Goal: Transaction & Acquisition: Purchase product/service

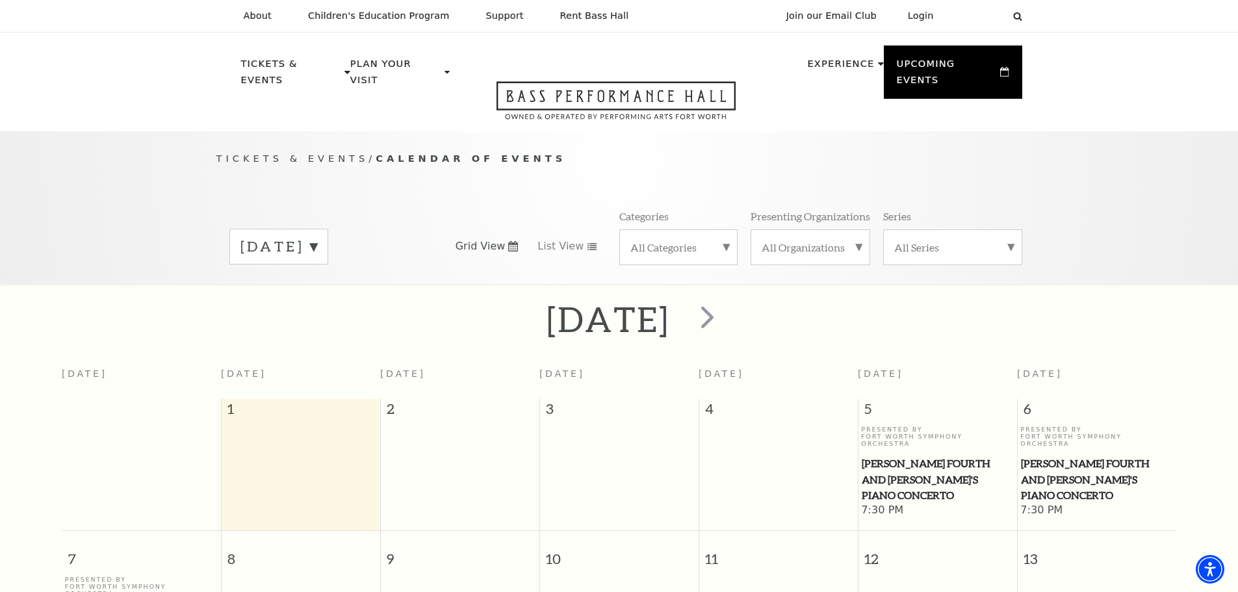
scroll to position [130, 0]
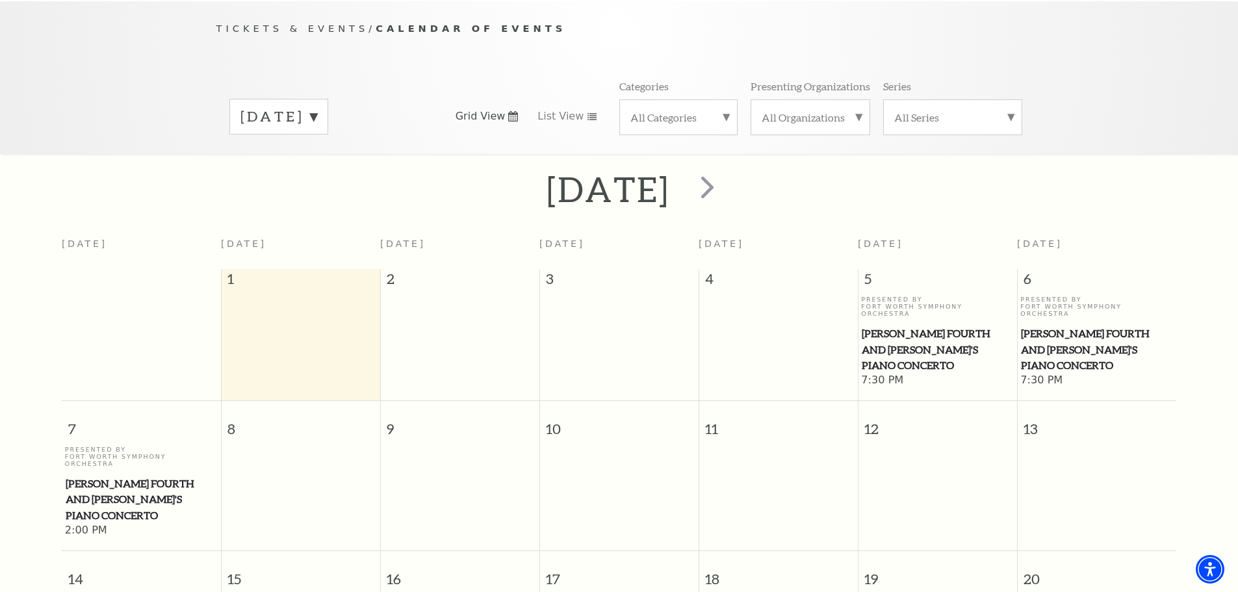
click at [317, 107] on label "September 2025" at bounding box center [278, 117] width 77 height 20
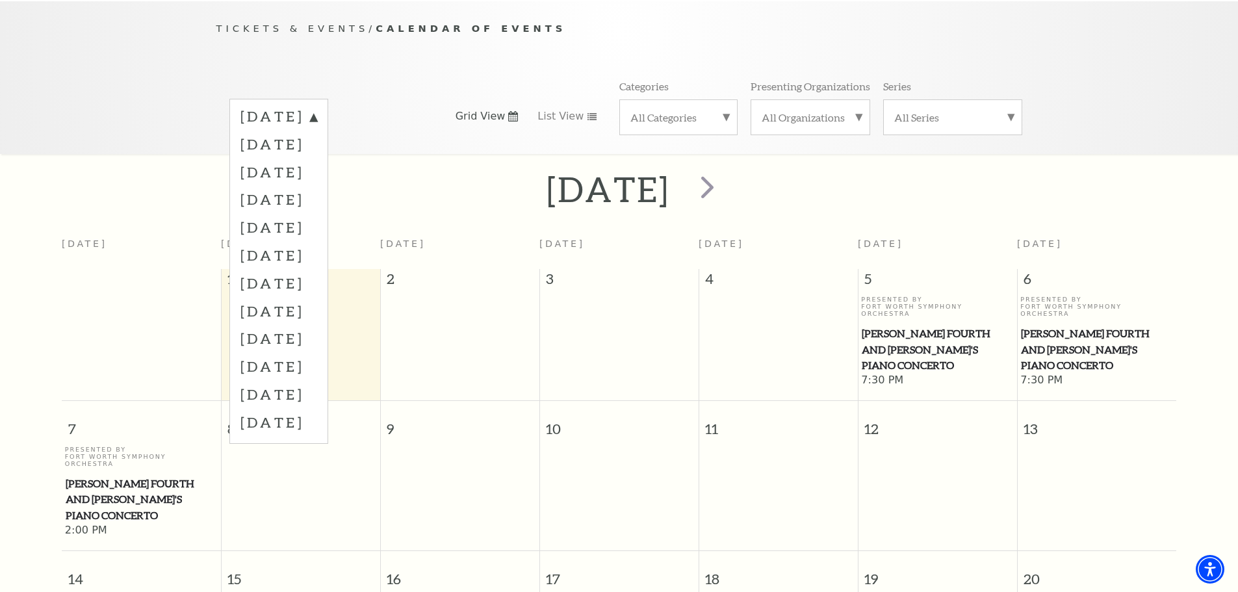
click at [317, 130] on label "October 2025" at bounding box center [278, 144] width 77 height 28
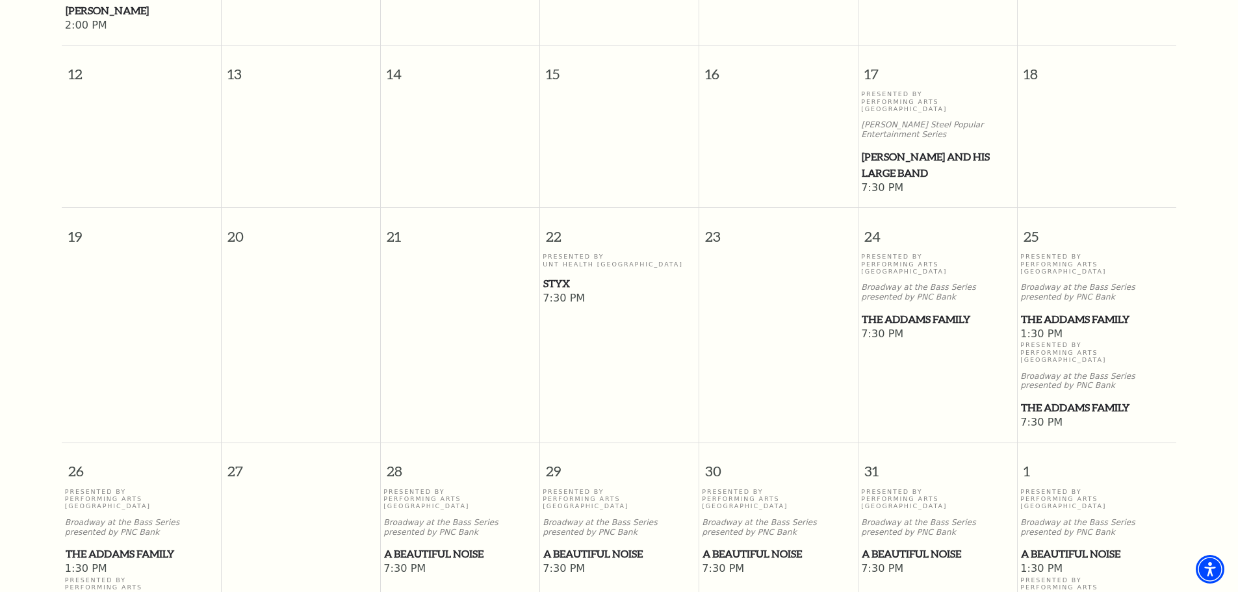
scroll to position [700, 0]
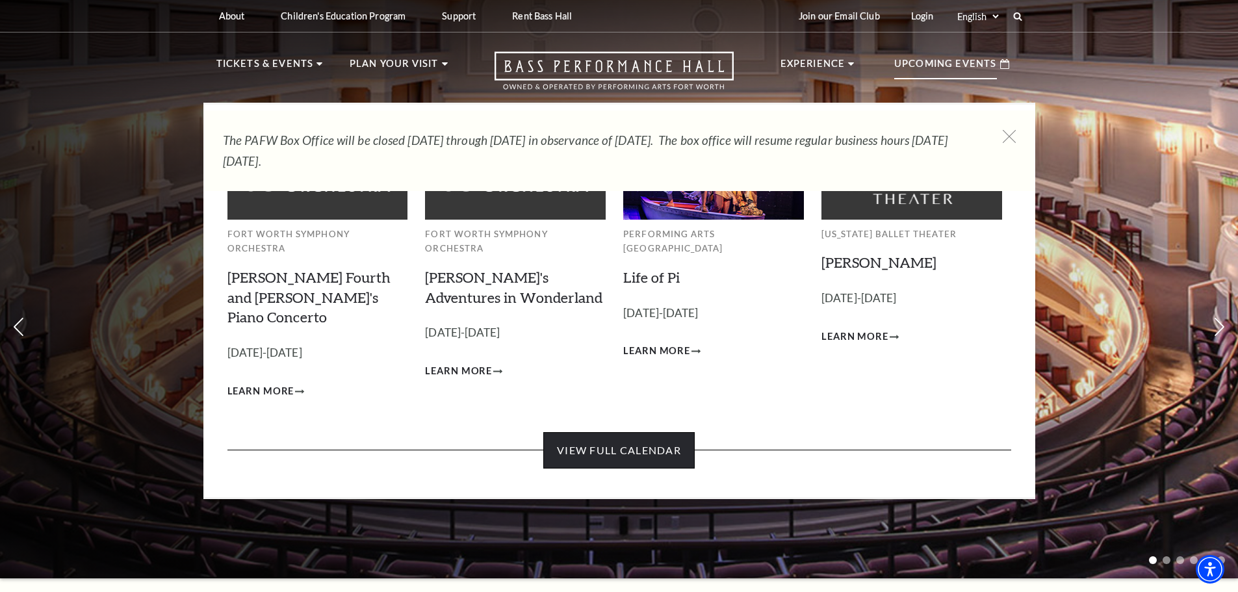
click at [614, 432] on link "View Full Calendar" at bounding box center [618, 450] width 151 height 36
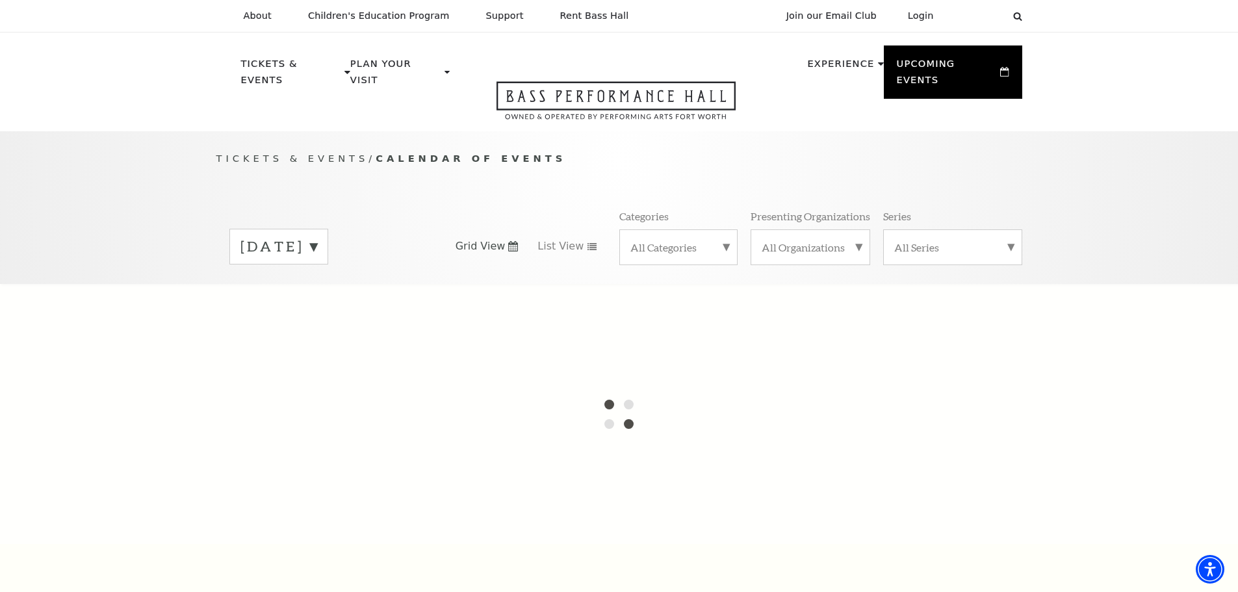
click at [317, 237] on label "September 2025" at bounding box center [278, 247] width 77 height 20
click at [317, 260] on label "October 2025" at bounding box center [278, 274] width 77 height 28
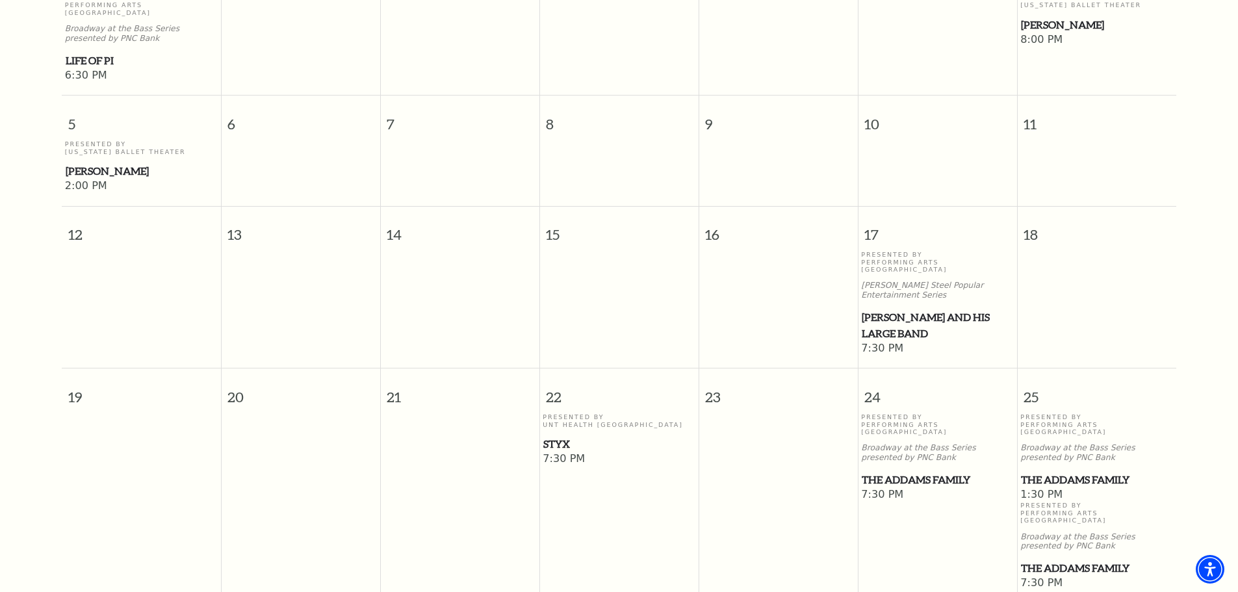
scroll to position [715, 0]
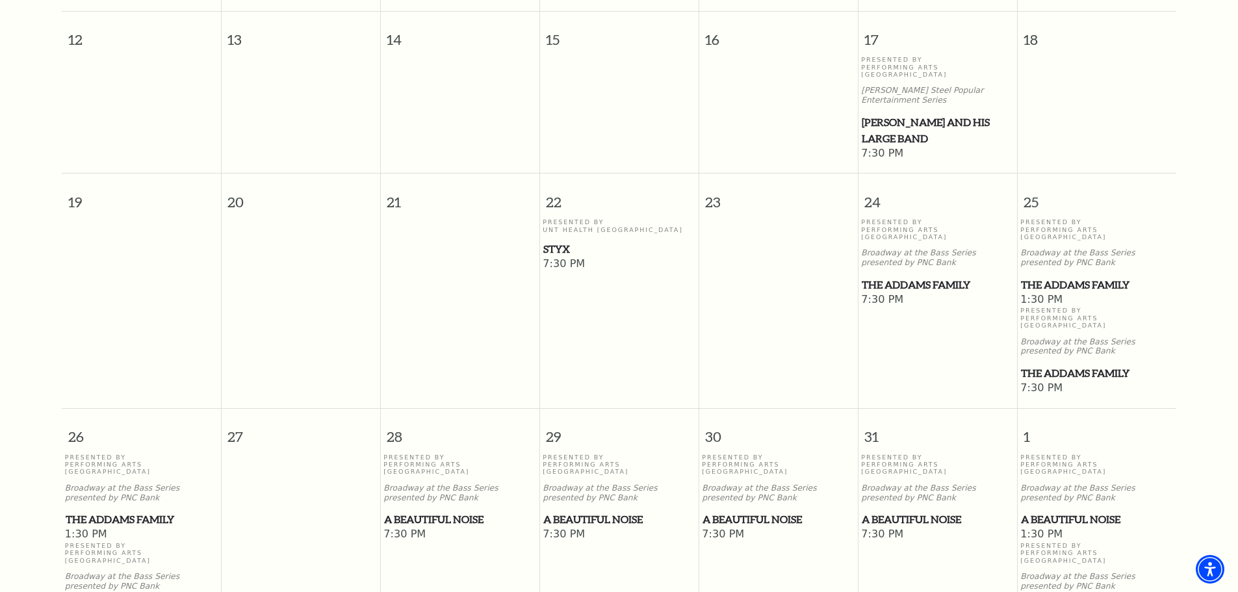
click at [919, 277] on span "The Addams Family" at bounding box center [937, 285] width 151 height 16
click at [913, 277] on span "The Addams Family" at bounding box center [937, 285] width 151 height 16
click at [917, 218] on div "Presented By Performing Arts Fort Worth Broadway at the Bass Series presented b…" at bounding box center [937, 255] width 153 height 75
click at [919, 277] on span "The Addams Family" at bounding box center [937, 285] width 151 height 16
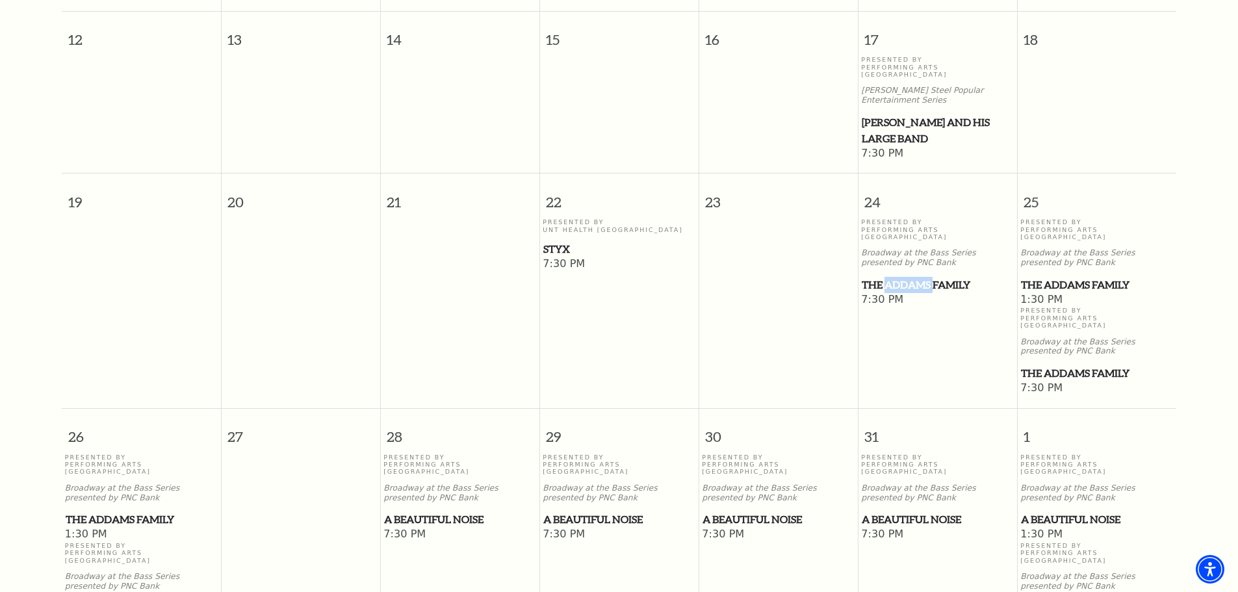
click at [919, 277] on span "The Addams Family" at bounding box center [937, 285] width 151 height 16
click at [1069, 277] on span "The Addams Family" at bounding box center [1096, 285] width 151 height 16
click at [1077, 365] on span "The Addams Family" at bounding box center [1096, 373] width 151 height 16
click at [145, 511] on span "The Addams Family" at bounding box center [141, 519] width 151 height 16
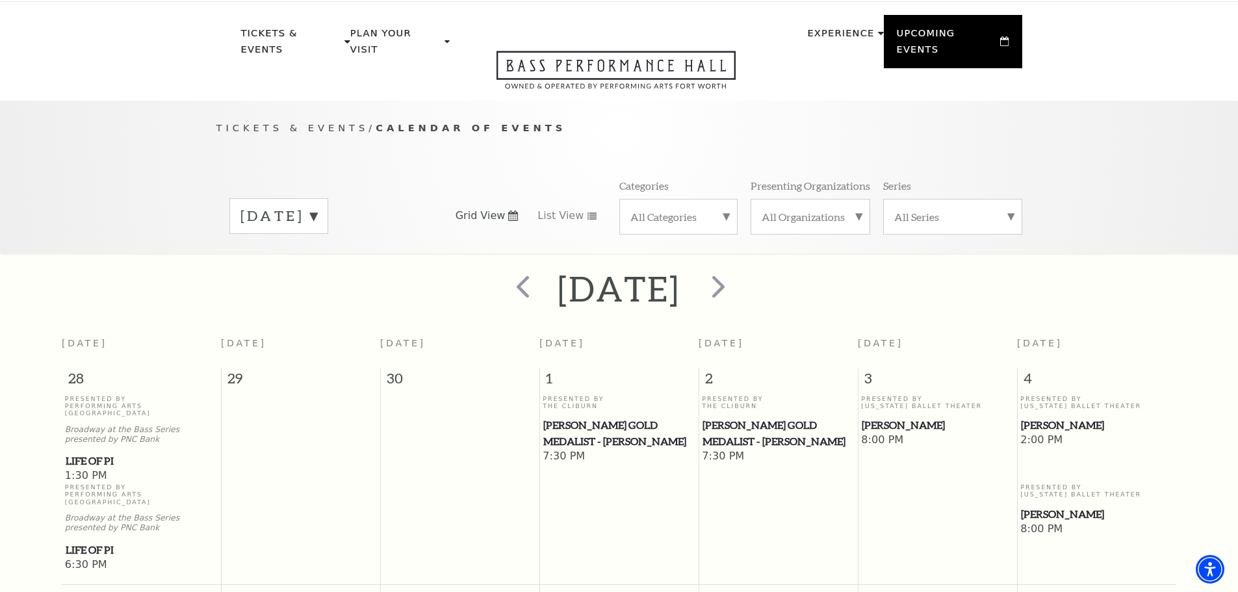
scroll to position [0, 0]
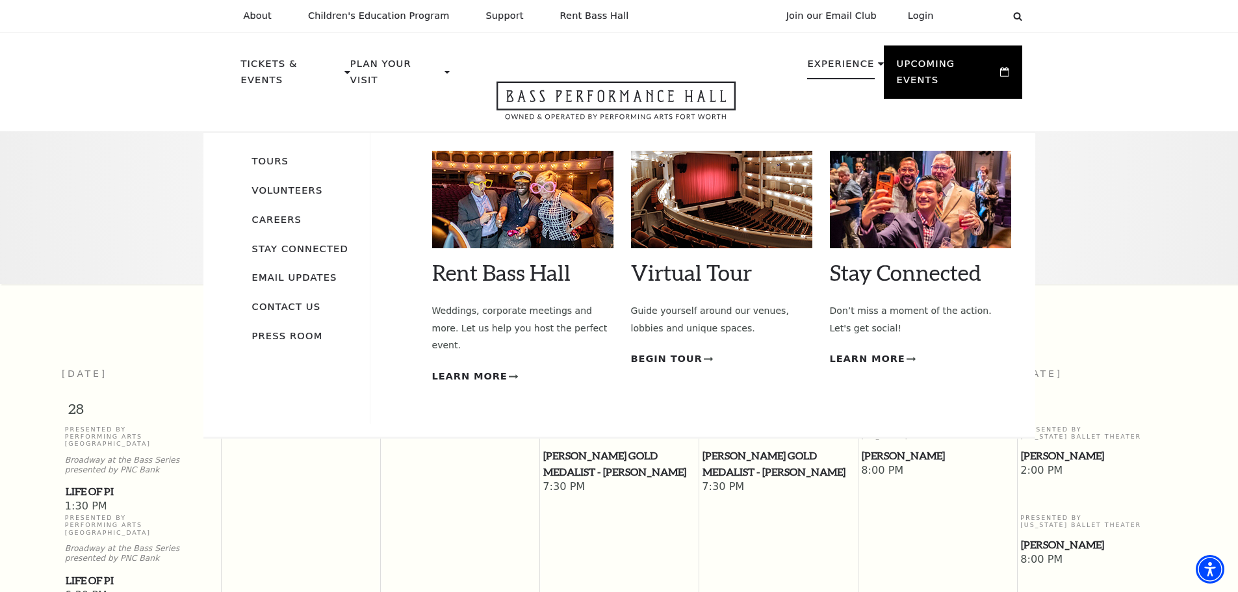
click at [878, 65] on icon at bounding box center [881, 63] width 6 height 3
click at [878, 64] on use at bounding box center [881, 63] width 6 height 3
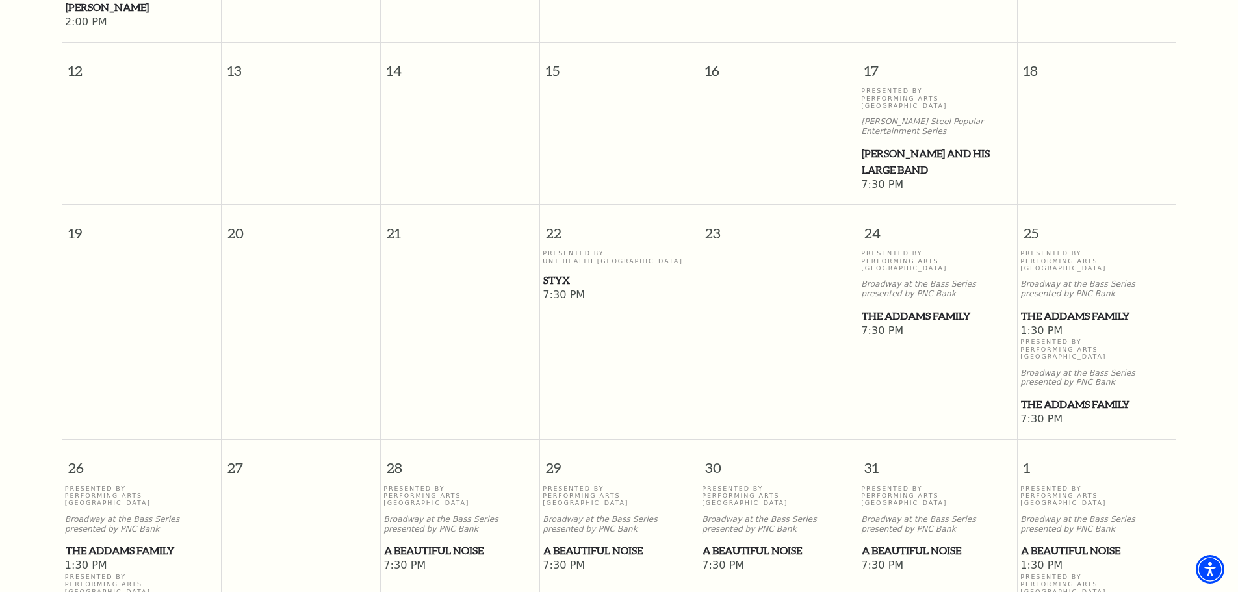
scroll to position [780, 0]
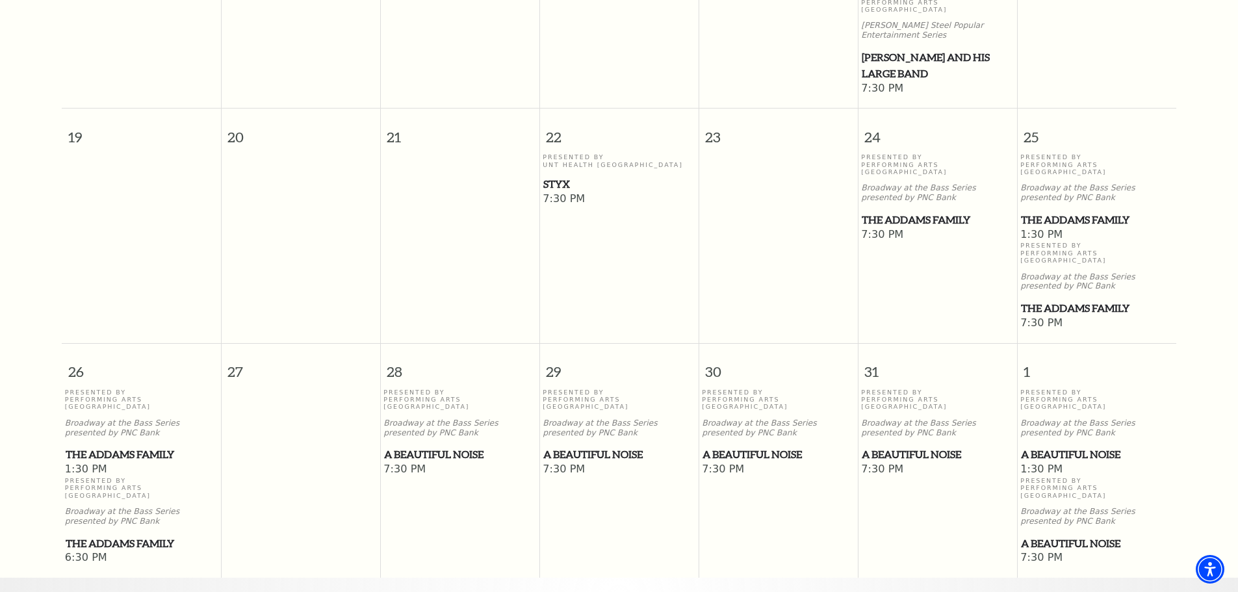
click at [929, 212] on span "The Addams Family" at bounding box center [937, 220] width 151 height 16
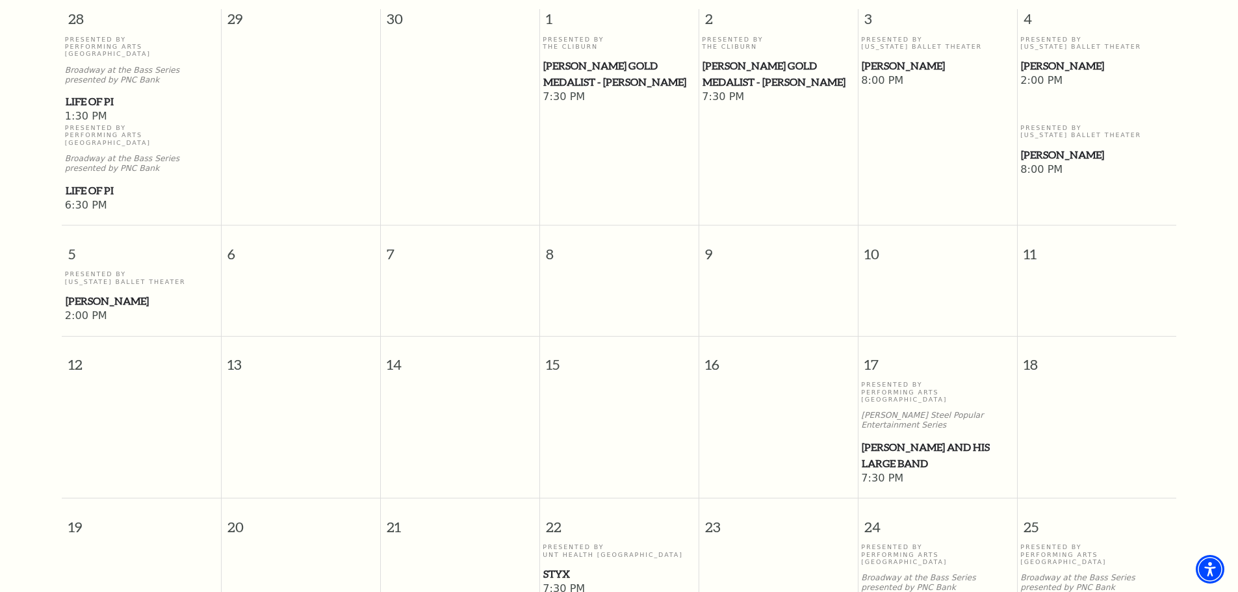
scroll to position [0, 0]
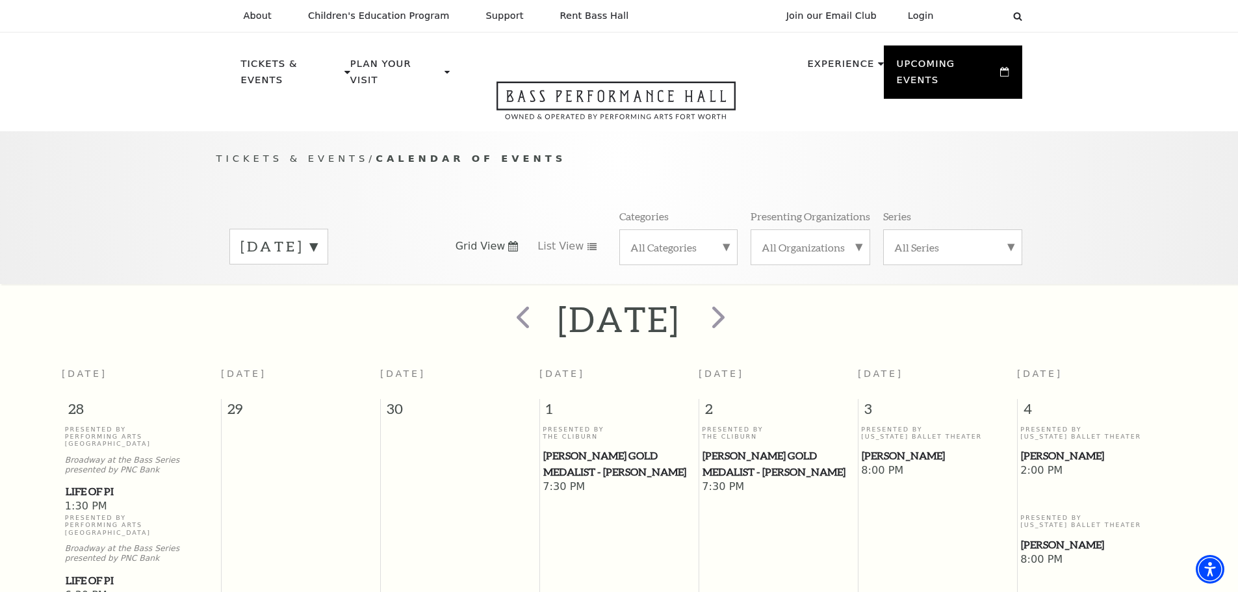
click at [283, 153] on span "Tickets & Events" at bounding box center [292, 158] width 153 height 11
click at [832, 240] on label "All Organizations" at bounding box center [810, 247] width 97 height 14
click at [854, 240] on label "All Organizations" at bounding box center [810, 247] width 97 height 14
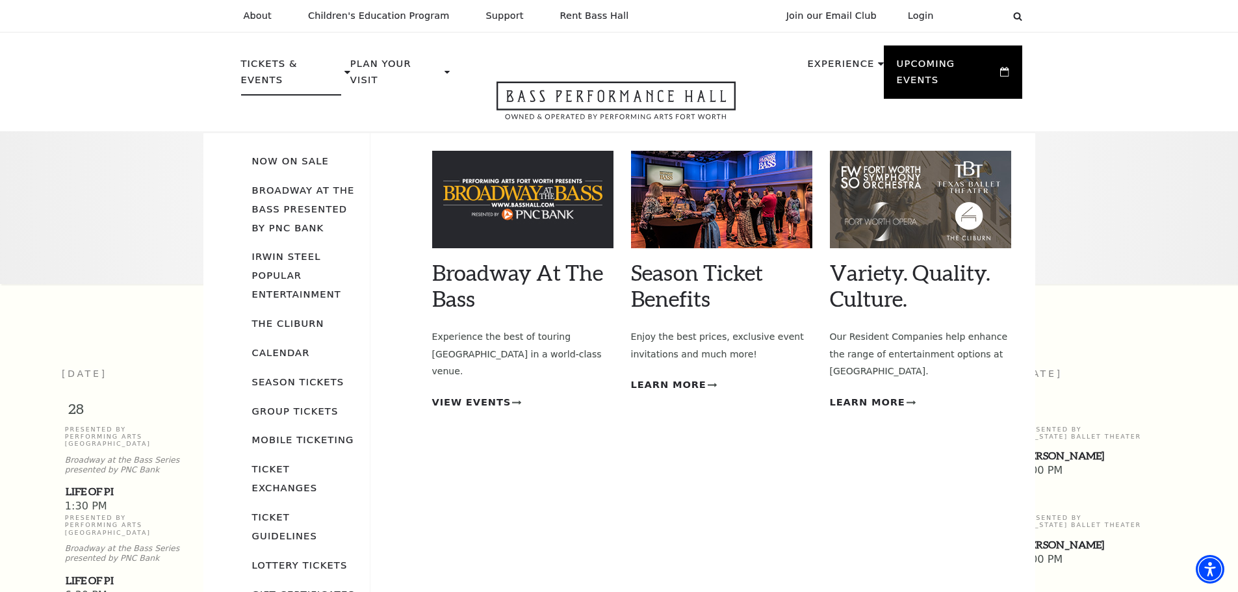
click at [292, 82] on li "Tickets & Events Now On Sale Broadway At The Bass presented by PNC Bank Irwin S…" at bounding box center [295, 87] width 109 height 63
click at [476, 394] on span "View Events" at bounding box center [471, 402] width 79 height 16
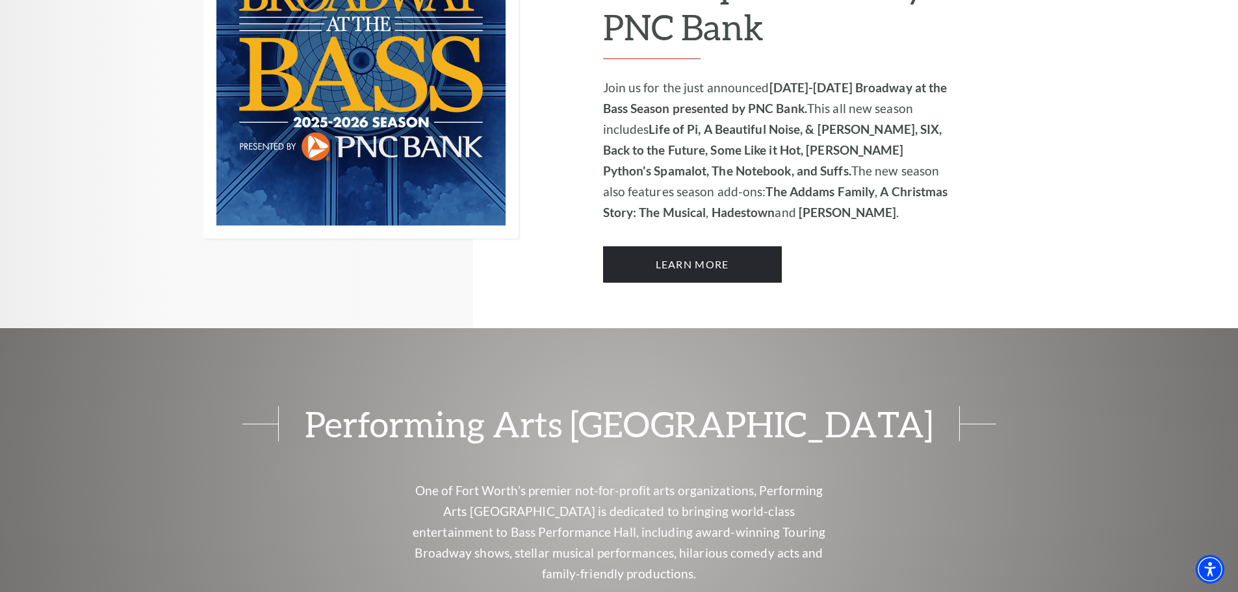
scroll to position [1170, 0]
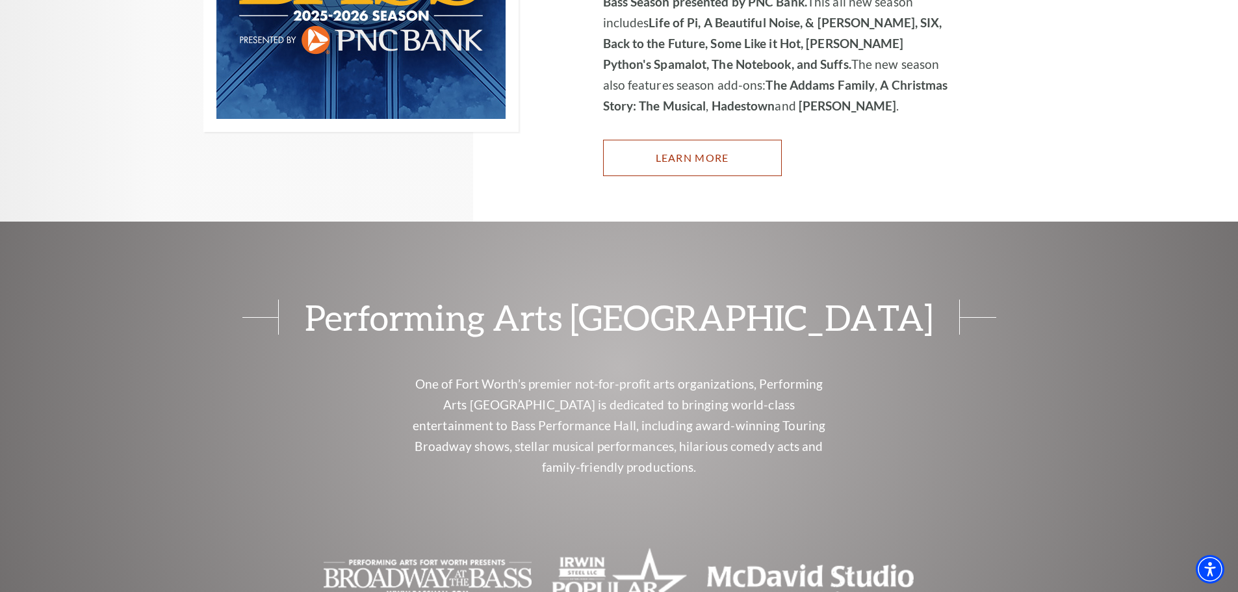
click at [708, 140] on link "Learn More" at bounding box center [692, 158] width 179 height 36
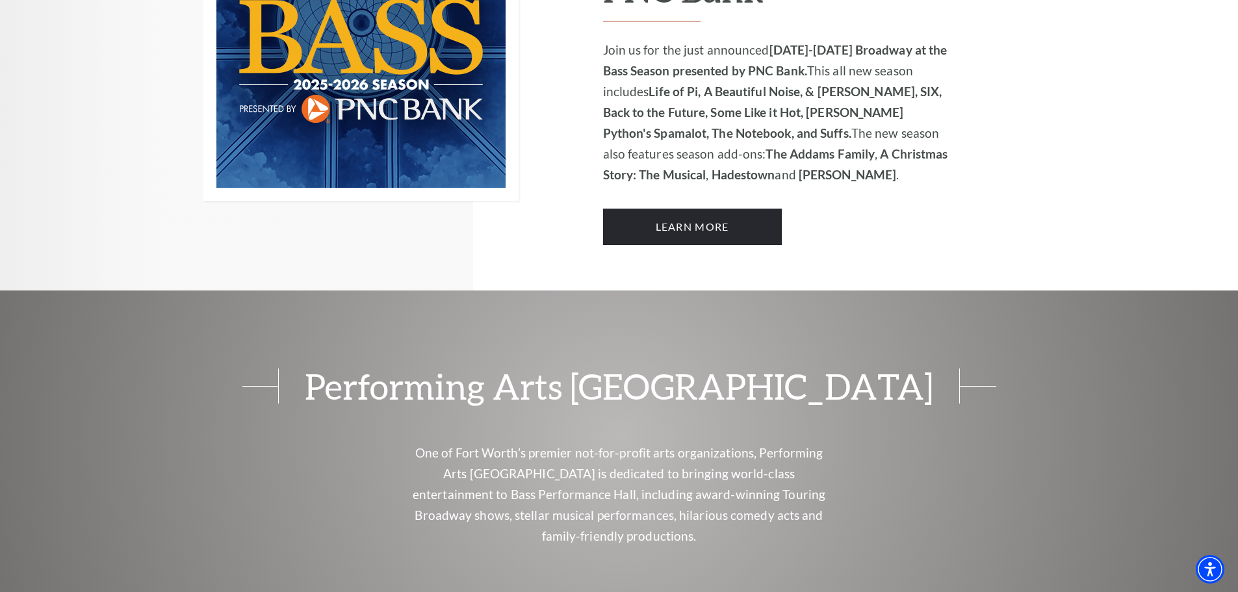
scroll to position [1038, 0]
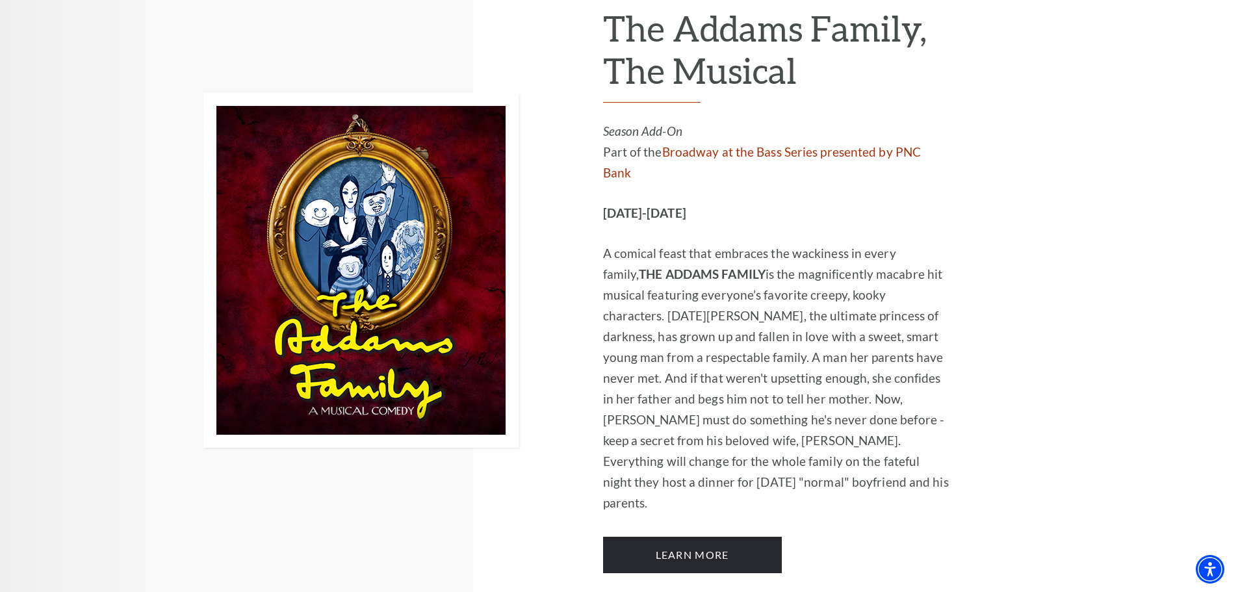
scroll to position [2534, 0]
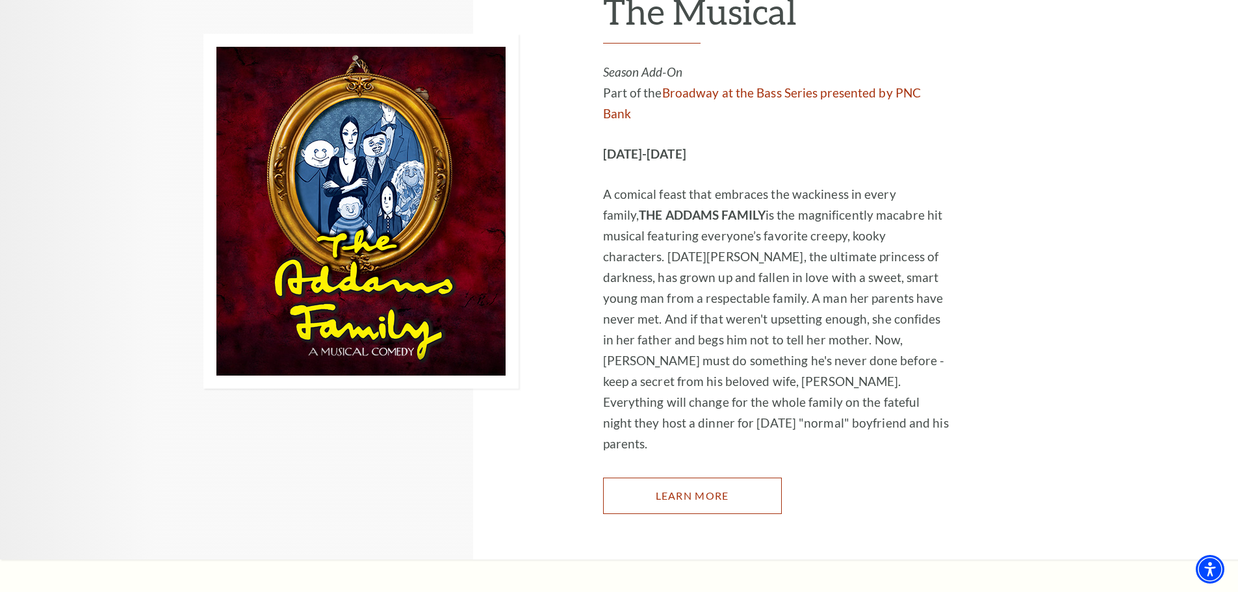
click at [696, 478] on link "Learn More" at bounding box center [692, 496] width 179 height 36
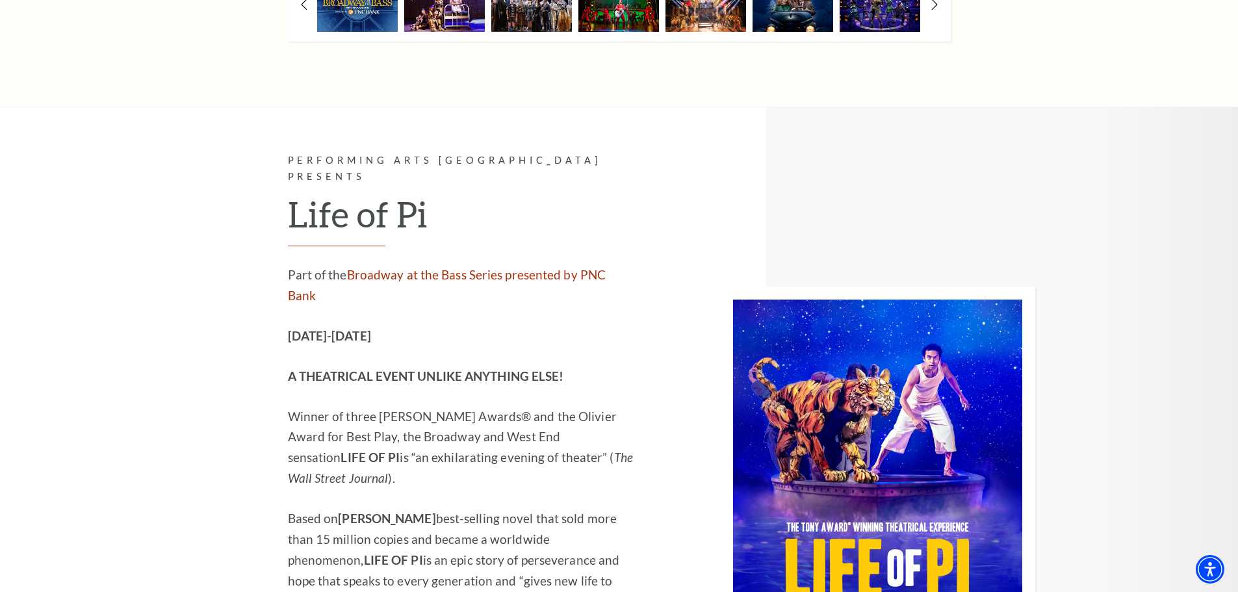
scroll to position [1363, 0]
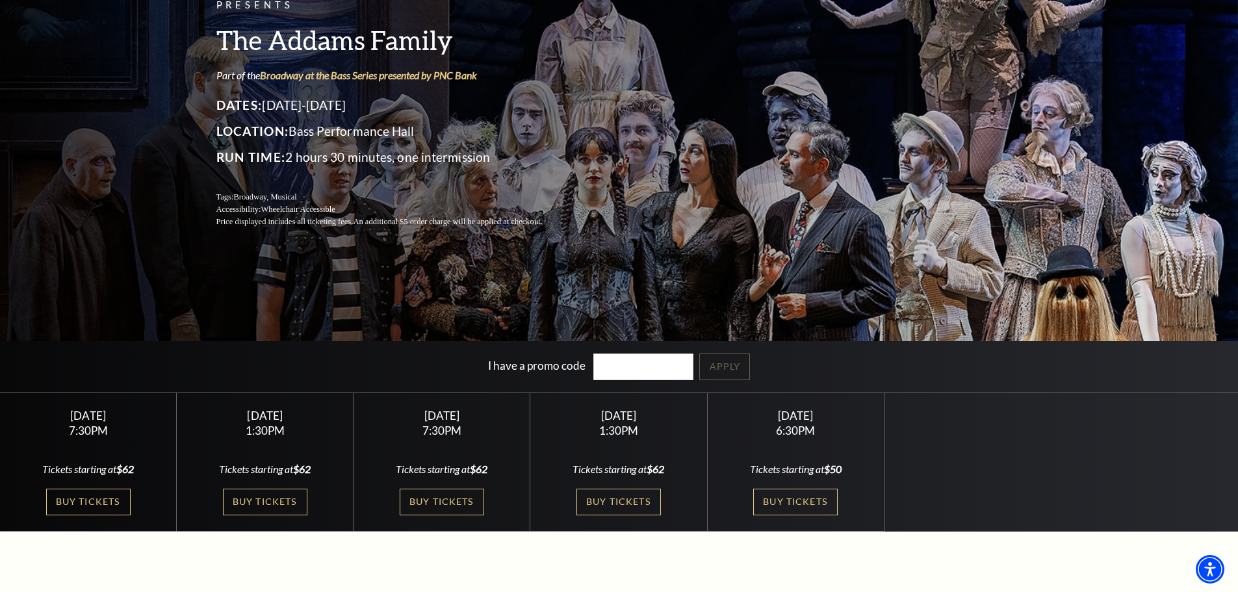
scroll to position [130, 0]
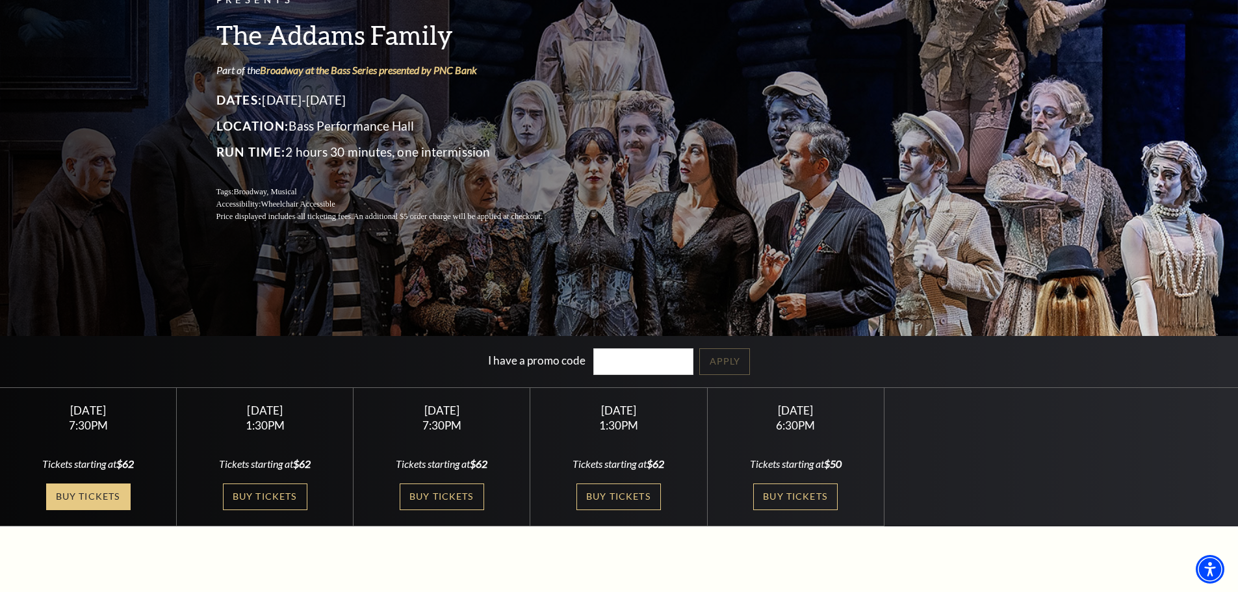
click at [99, 494] on link "Buy Tickets" at bounding box center [88, 496] width 84 height 27
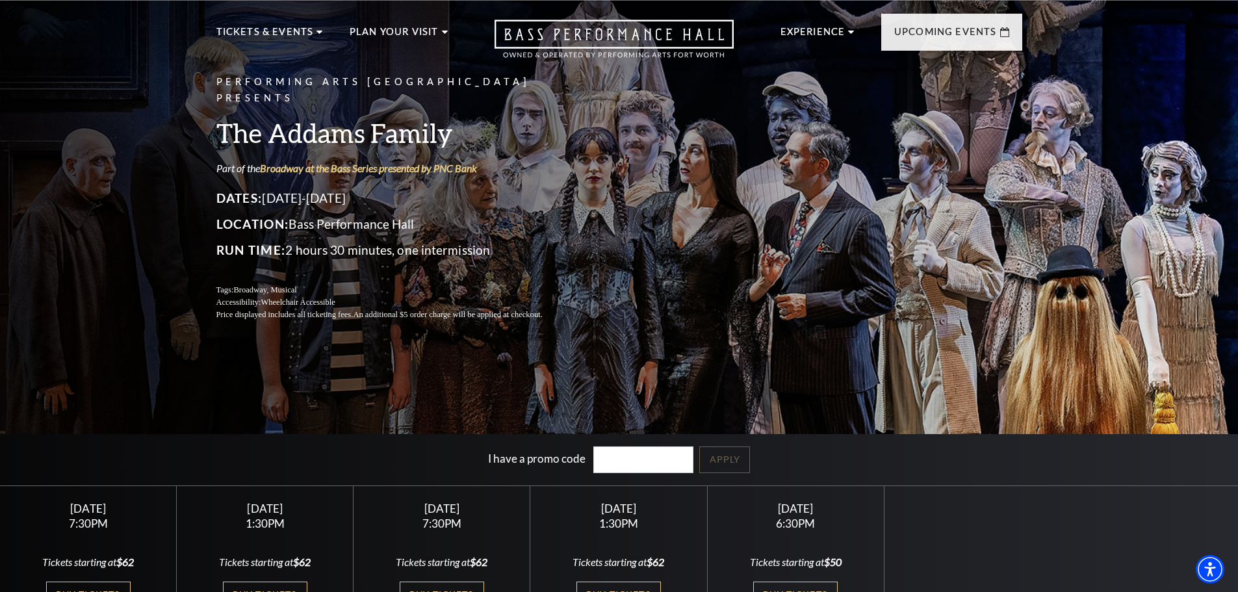
scroll to position [0, 0]
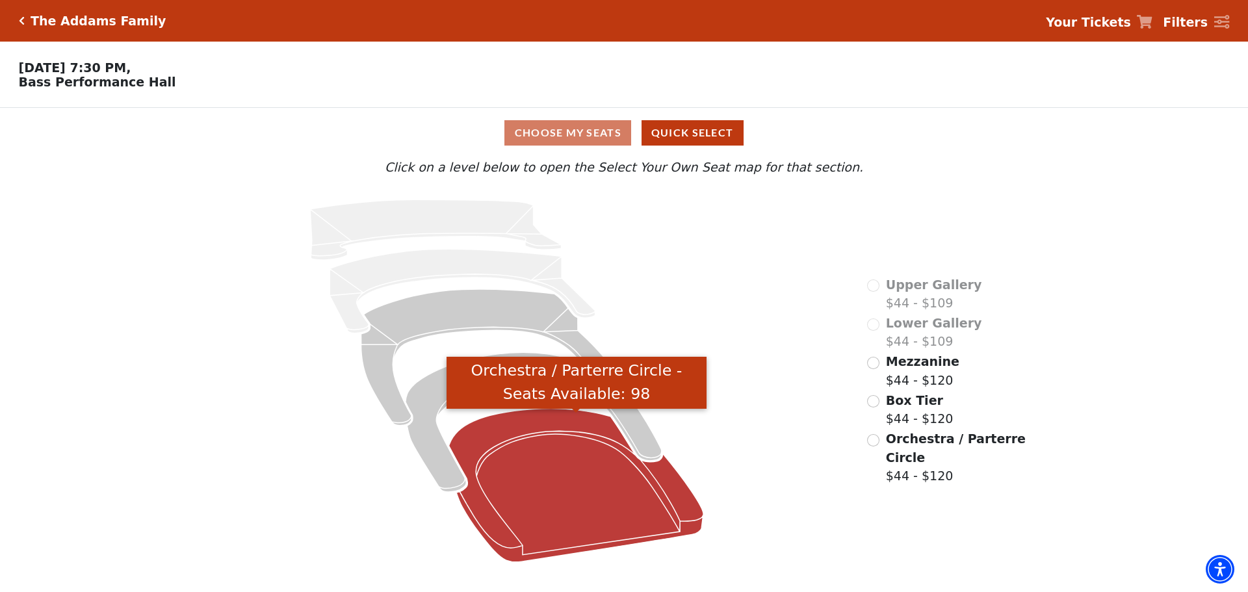
click at [522, 426] on icon "Orchestra / Parterre Circle - Seats Available: 98" at bounding box center [576, 485] width 255 height 153
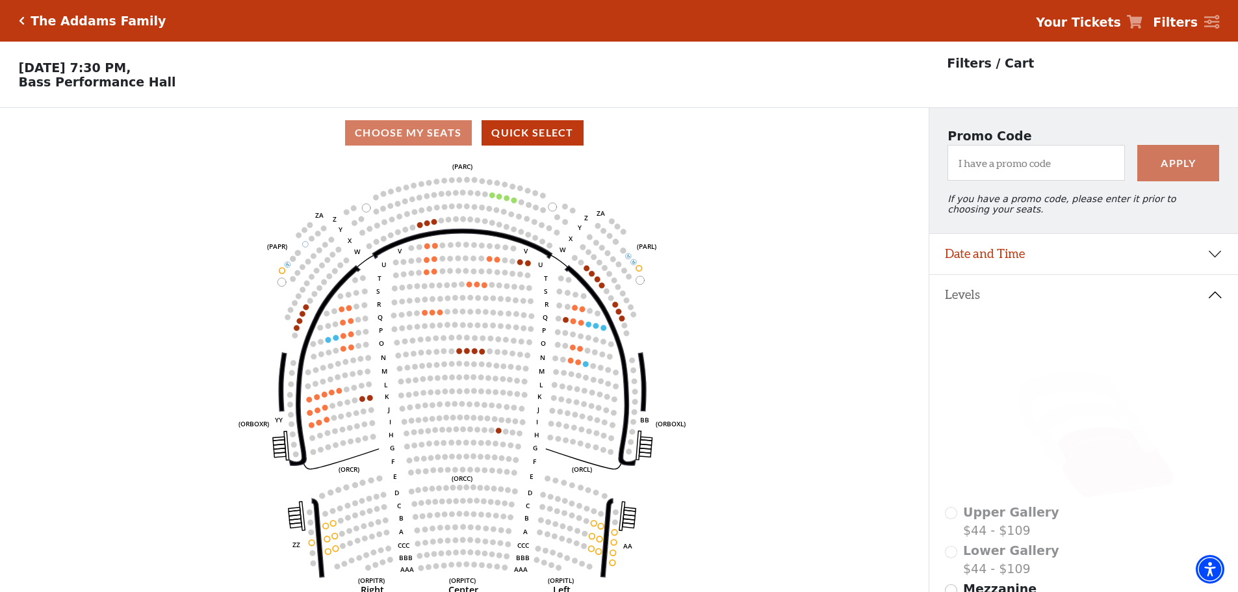
click at [1092, 461] on icon at bounding box center [1115, 463] width 116 height 70
click at [1088, 419] on icon at bounding box center [1095, 434] width 117 height 64
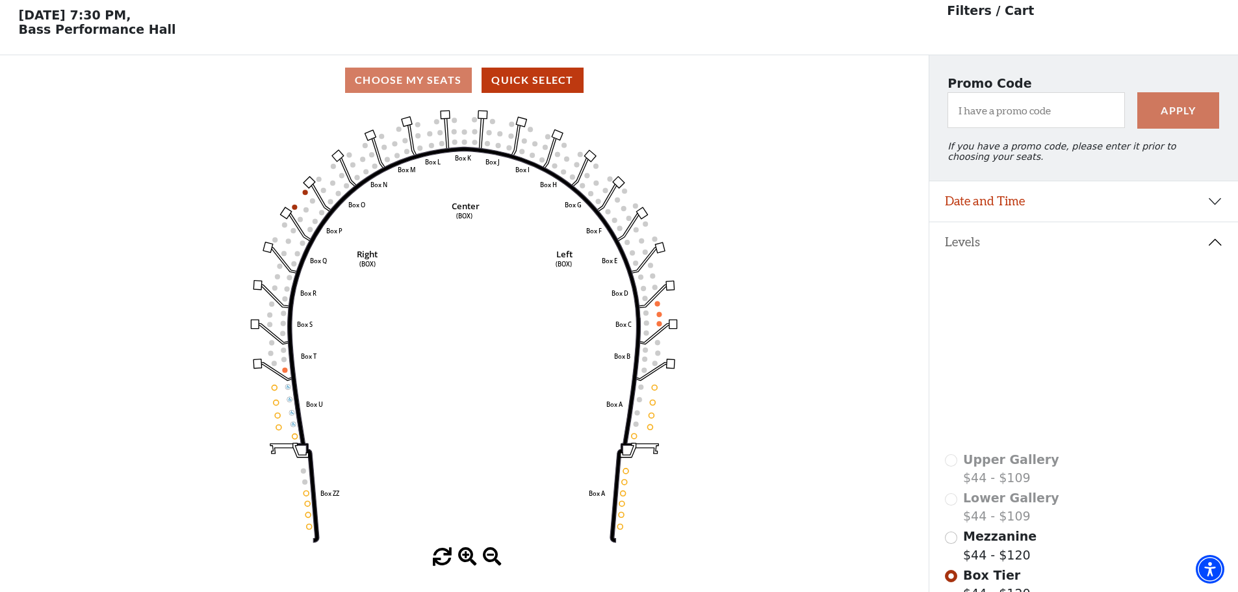
scroll to position [60, 0]
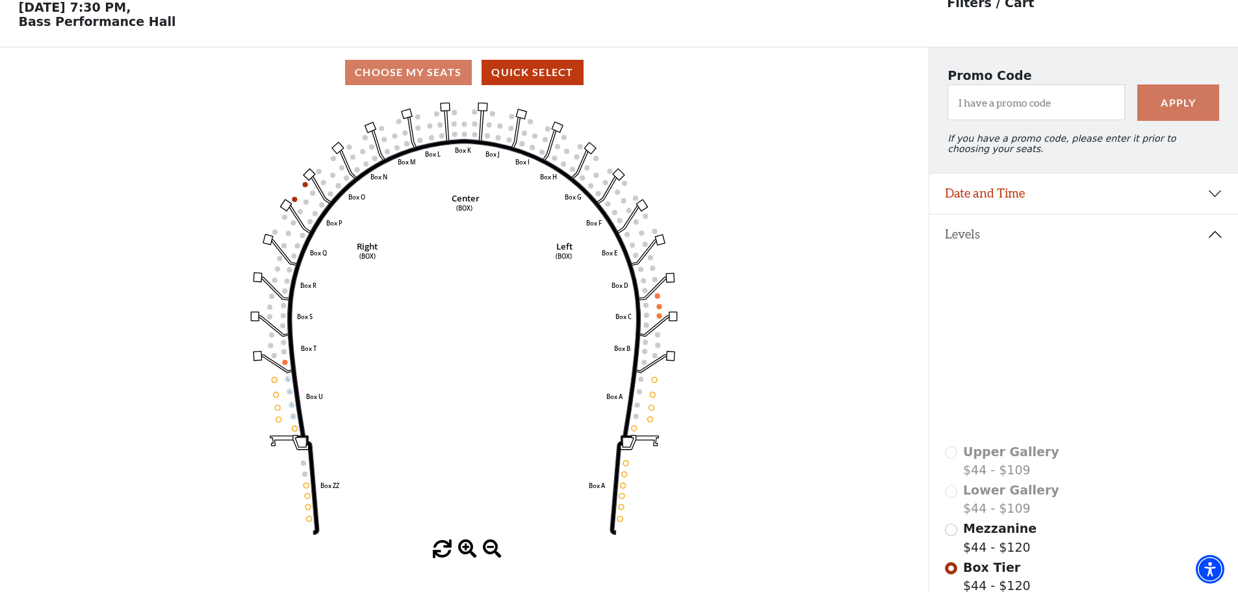
click at [1118, 426] on icon at bounding box center [1115, 402] width 116 height 70
